Goal: Find specific page/section: Find specific page/section

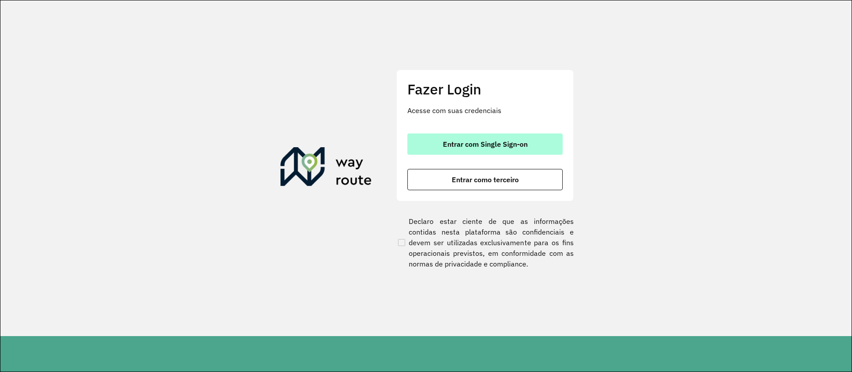
click at [481, 138] on button "Entrar com Single Sign-on" at bounding box center [485, 144] width 155 height 21
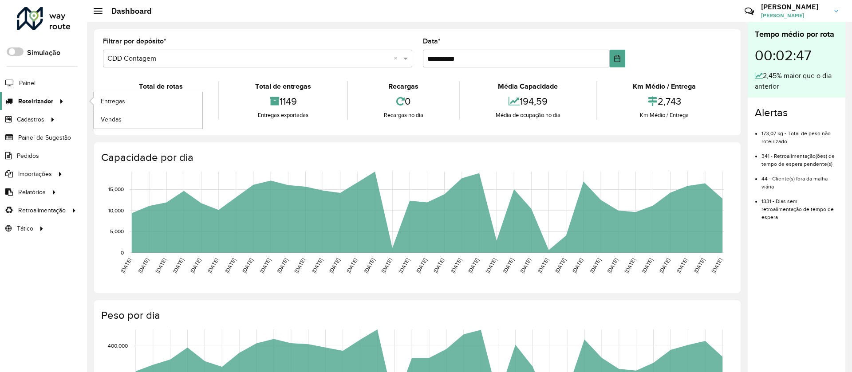
drag, startPoint x: 17, startPoint y: 96, endPoint x: 28, endPoint y: 97, distance: 11.1
click at [17, 96] on link "Roteirizador" at bounding box center [33, 101] width 67 height 18
click at [140, 104] on link "Entregas" at bounding box center [148, 101] width 109 height 18
